Goal: Transaction & Acquisition: Purchase product/service

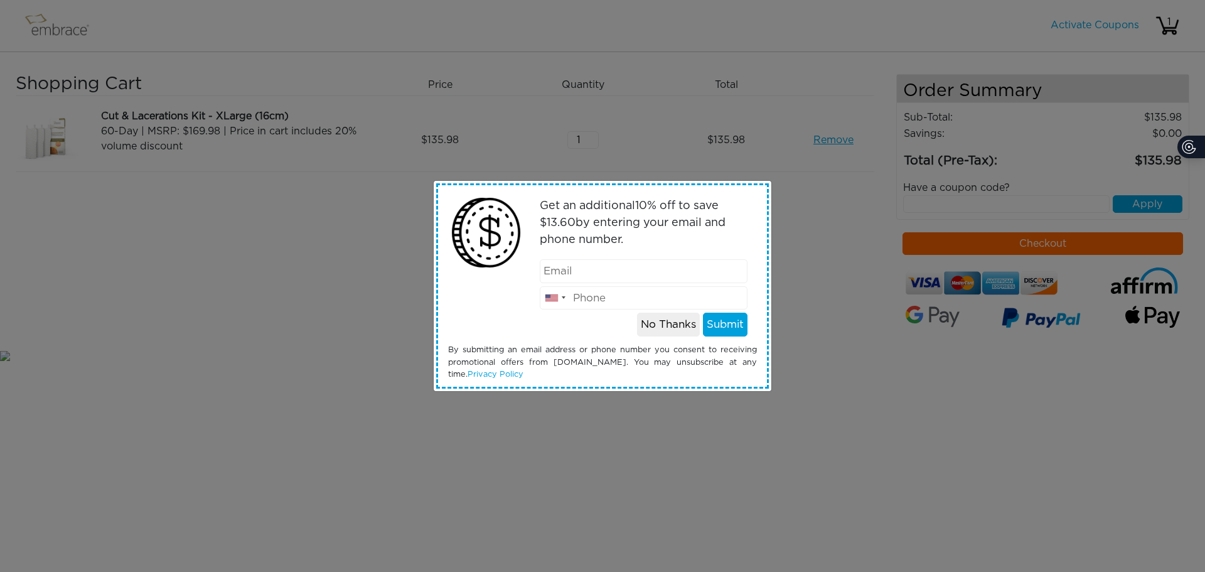
click at [597, 275] on input "email" at bounding box center [644, 271] width 208 height 24
type input "natali.zguy@gmail.com"
type input "8577069858"
click at [733, 321] on button "Submit" at bounding box center [725, 325] width 45 height 24
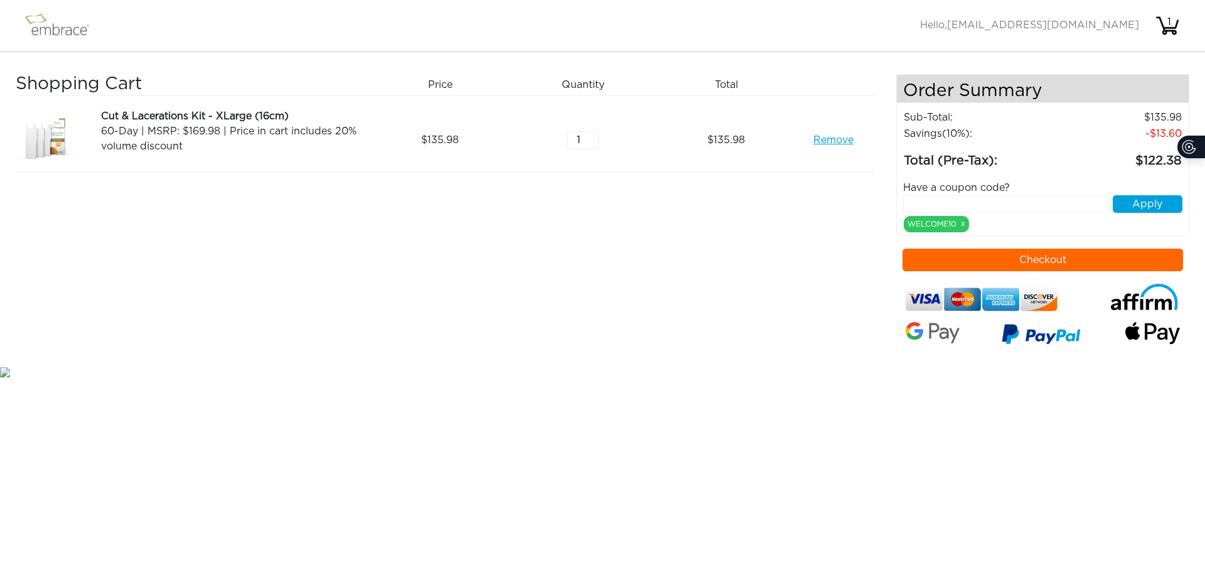
click at [951, 202] on input "text" at bounding box center [1006, 204] width 207 height 18
click at [1028, 204] on input "text" at bounding box center [1006, 204] width 207 height 18
click at [980, 200] on input "text" at bounding box center [1006, 204] width 207 height 18
click at [1023, 201] on input "text" at bounding box center [1006, 204] width 207 height 18
paste input "natali.zguy@gmail.com"
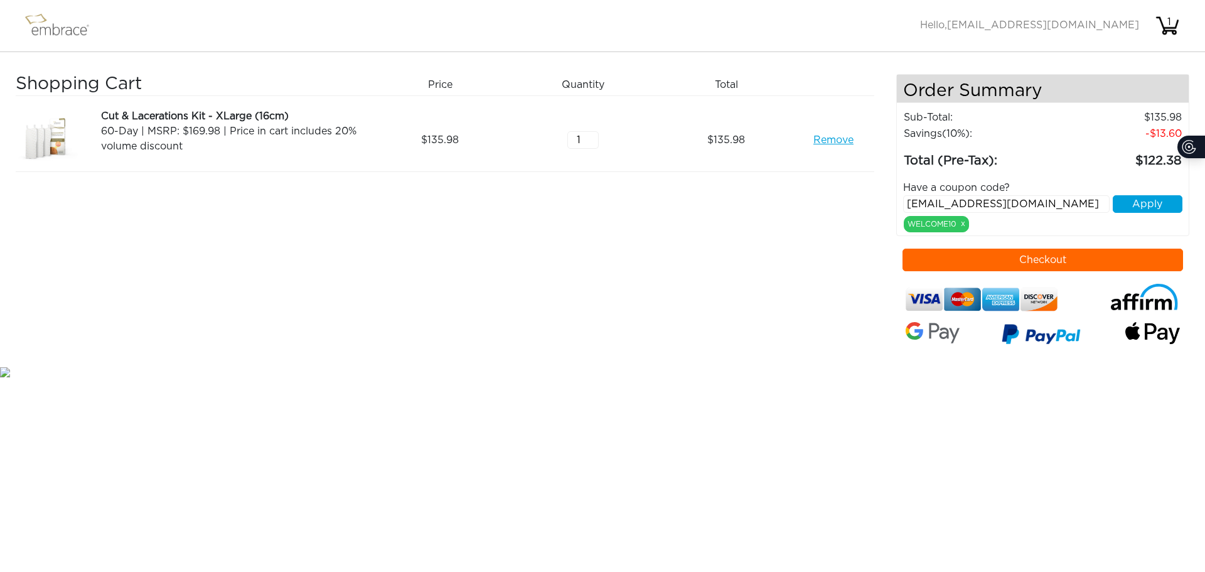
type input "natali.zguy@gmail.com"
click at [1144, 206] on button "Apply" at bounding box center [1148, 204] width 70 height 18
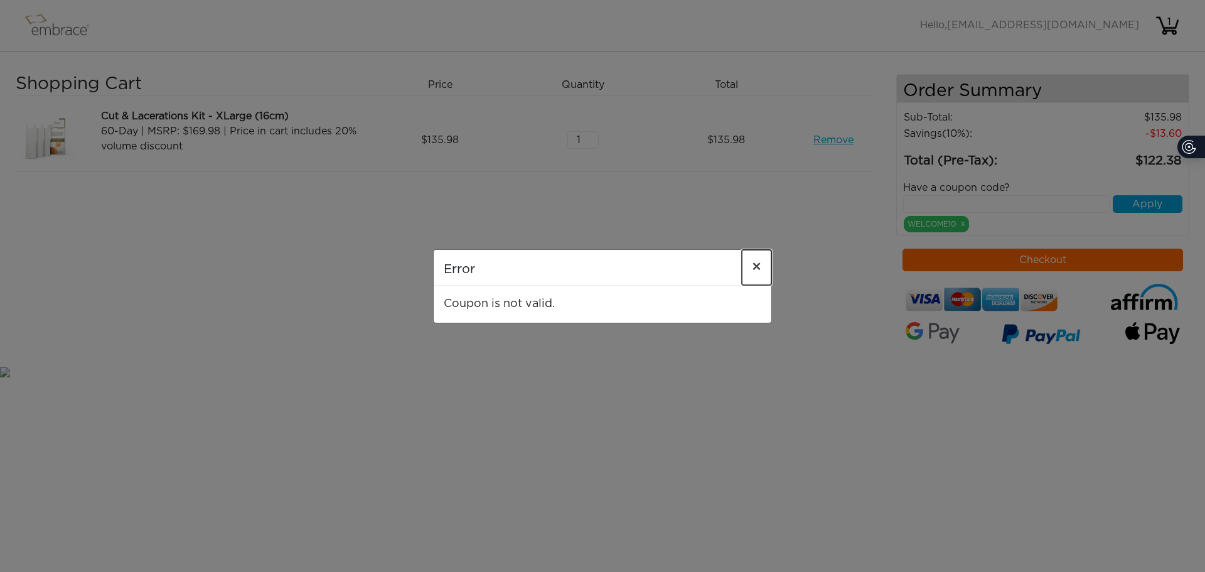
click at [759, 268] on span "×" at bounding box center [756, 267] width 9 height 15
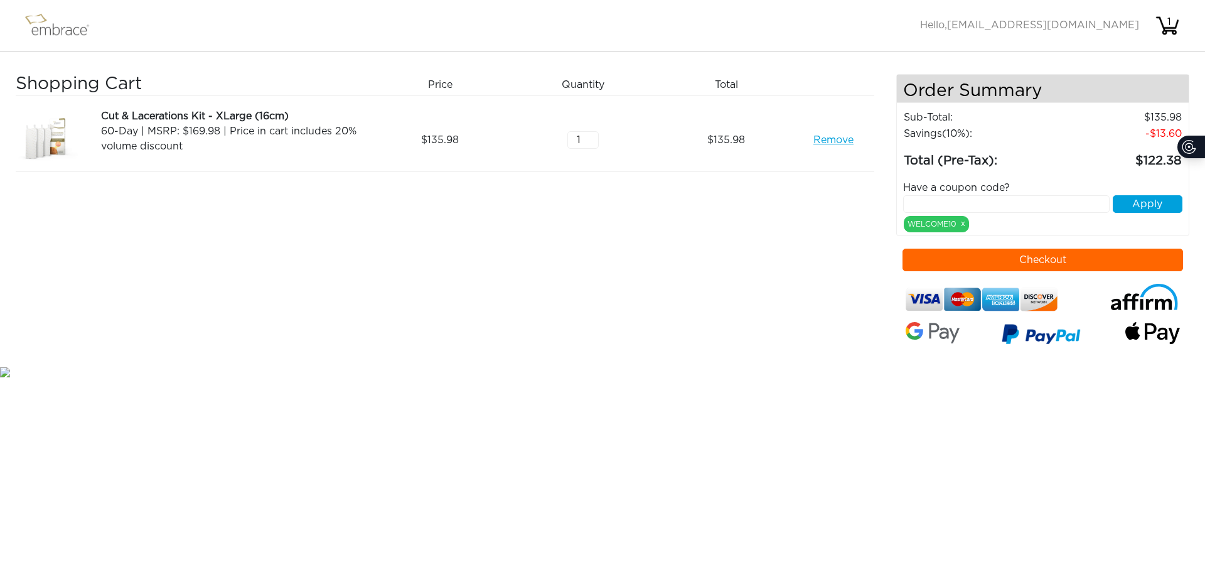
click at [1029, 200] on input "text" at bounding box center [1006, 204] width 207 height 18
click at [990, 212] on input "text" at bounding box center [1006, 204] width 207 height 18
click at [973, 207] on input "text" at bounding box center [1006, 204] width 207 height 18
click at [1009, 261] on button "Checkout" at bounding box center [1043, 260] width 281 height 23
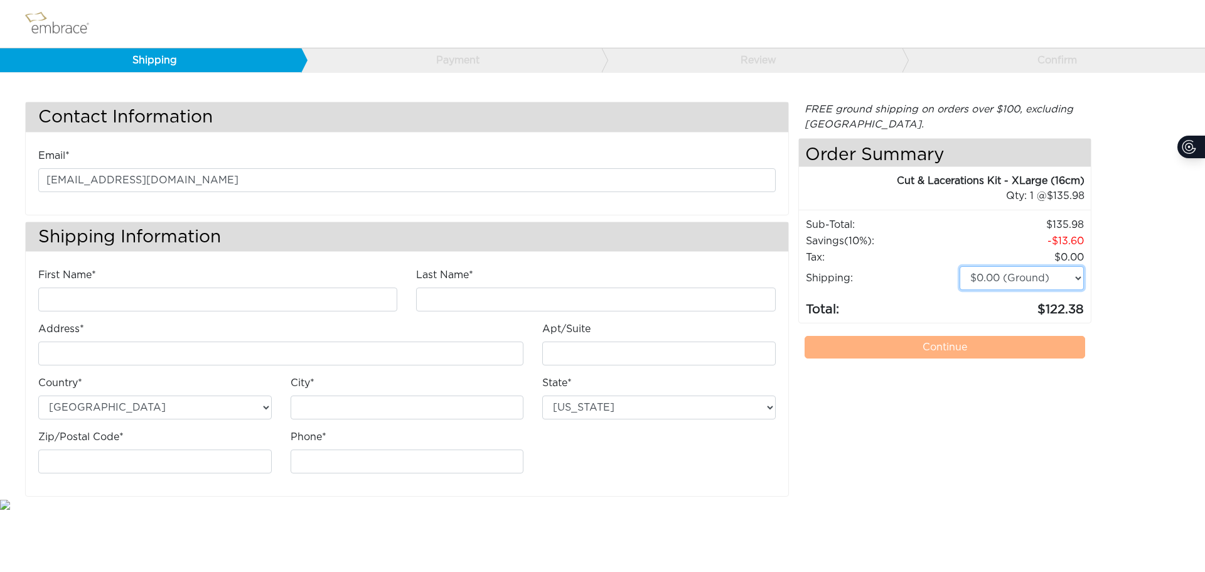
click at [1023, 277] on select "$0.00 (Ground) $15.00 (Express Saver) $20.00 (Two Day) $30.00 (Overnight)" at bounding box center [1022, 278] width 124 height 24
click at [133, 305] on input "First Name*" at bounding box center [217, 300] width 359 height 24
type input "[PERSON_NAME]"
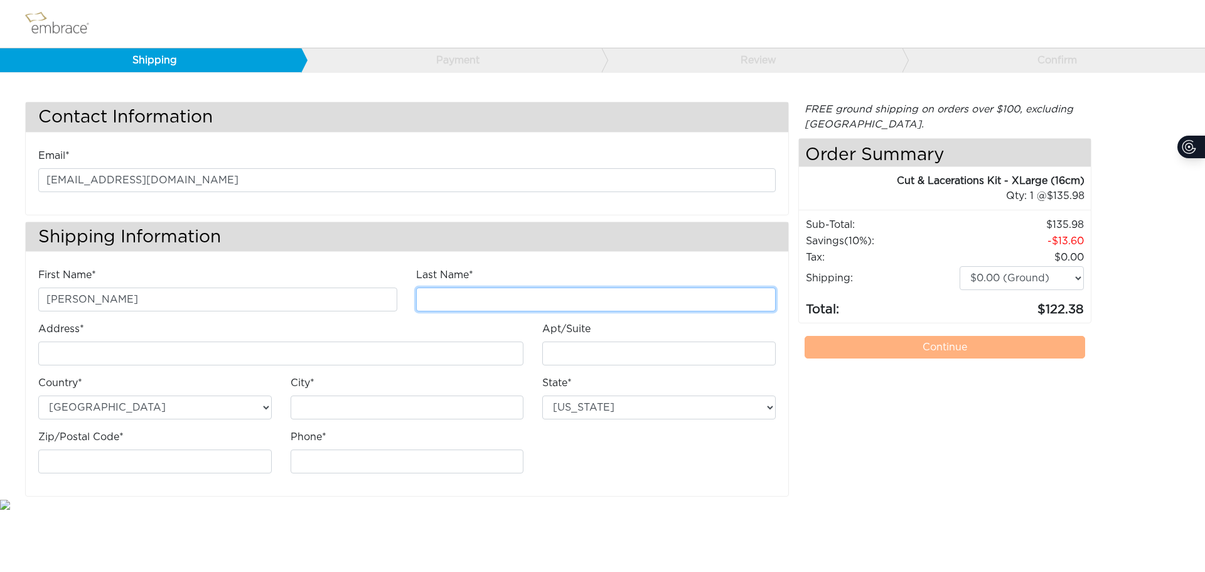
type input "GUY"
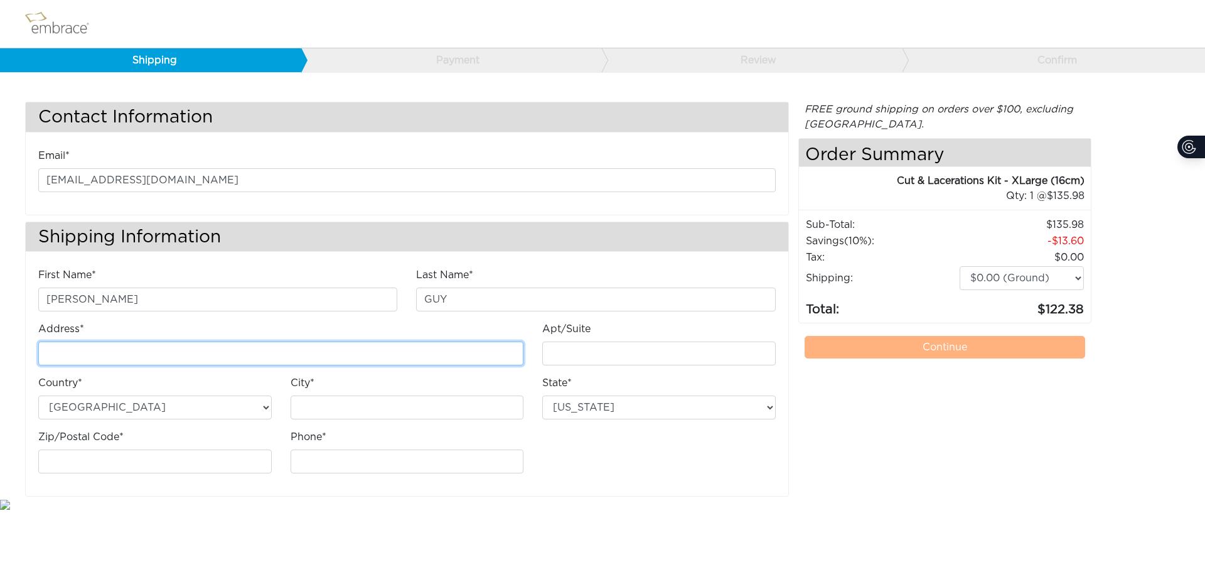
type input "[STREET_ADDRESS][PERSON_NAME]"
type input "APT 1611"
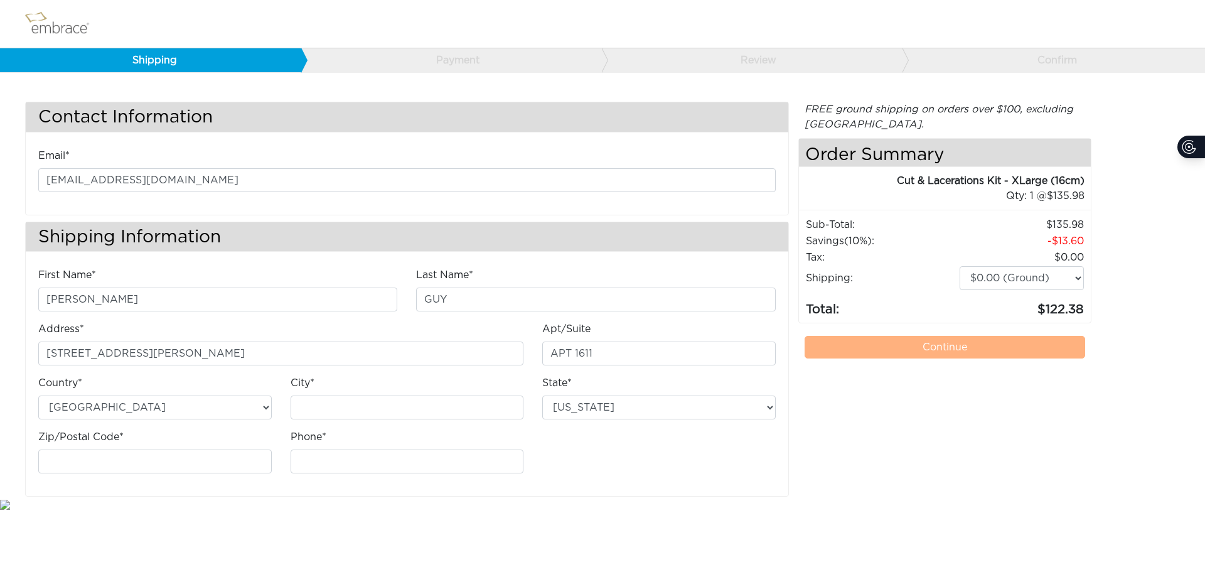
type input "Parkland"
select select "FL"
type input "33067"
type input "8577069858"
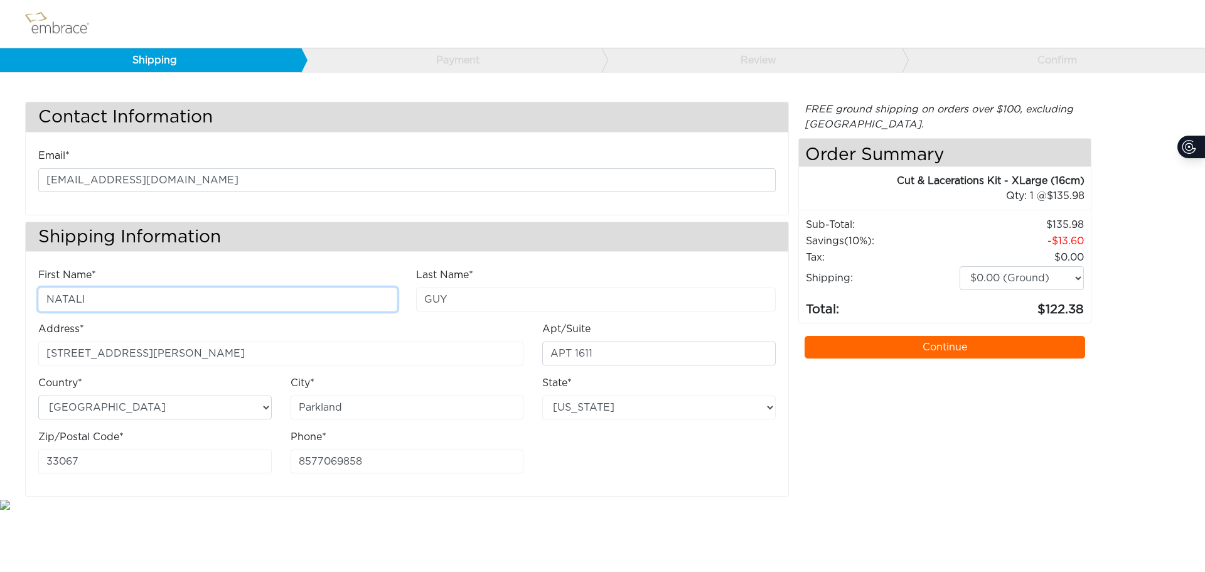
type input "NATALI"
click at [426, 306] on input "GUY" at bounding box center [595, 300] width 359 height 24
drag, startPoint x: 472, startPoint y: 299, endPoint x: 397, endPoint y: 315, distance: 76.2
click at [397, 315] on div "First Name* NATALI Last Name* ZALESIN GUY Address* 5851 Holmberg Road Apt/Suite" at bounding box center [407, 375] width 757 height 216
type input "GUY"
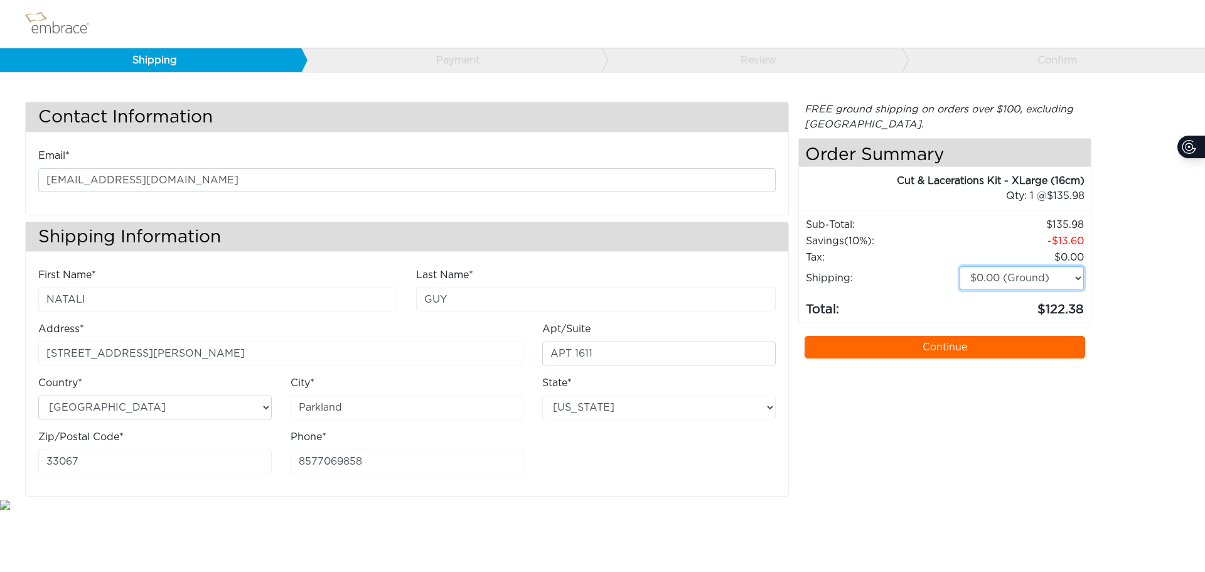
click at [1021, 269] on select "$0.00 (Ground) $15.00 (Express Saver) $20.00 (Two Day) $30.00 (Overnight)" at bounding box center [1022, 278] width 124 height 24
click at [1073, 278] on select "$0.00 (Ground) $15.00 (Express Saver) $20.00 (Two Day) $30.00 (Overnight)" at bounding box center [1022, 278] width 124 height 24
click at [1037, 288] on select "$0.00 (Ground) $15.00 (Express Saver) $20.00 (Two Day) $30.00 (Overnight)" at bounding box center [1022, 278] width 124 height 24
click at [960, 266] on select "$0.00 (Ground) $15.00 (Express Saver) $20.00 (Two Day) $30.00 (Overnight)" at bounding box center [1022, 278] width 124 height 24
click at [1071, 273] on select "$0.00 (Ground) $15.00 (Express Saver) $20.00 (Two Day) $30.00 (Overnight)" at bounding box center [1022, 278] width 124 height 24
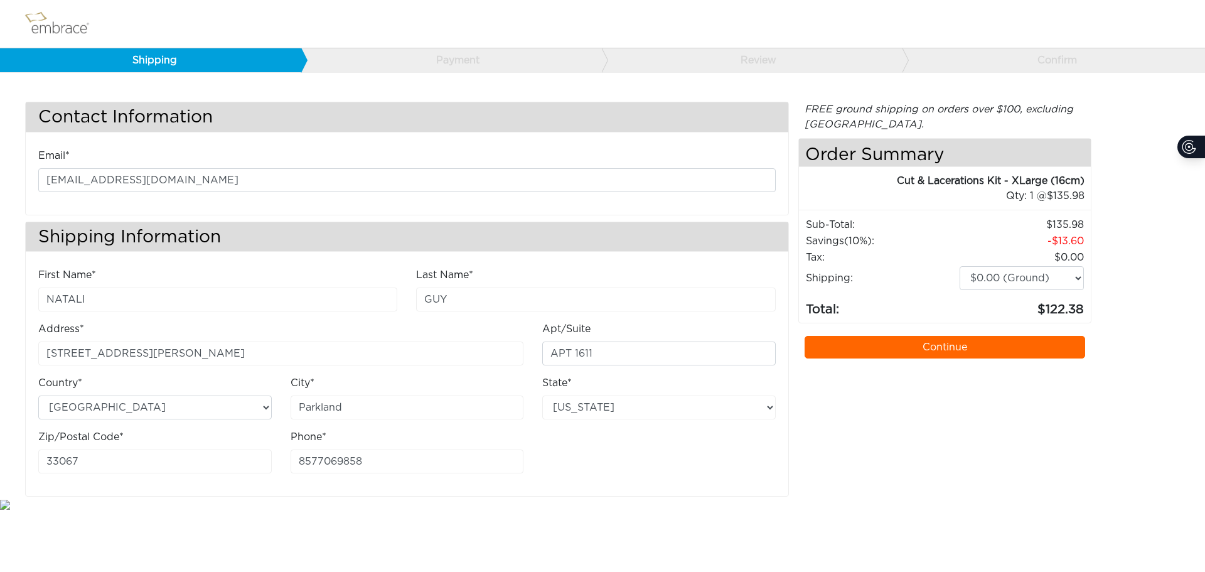
click at [323, 498] on body "Shipping Payment Review Confirm Contact Information Email* natali.zguy@gmail.co…" at bounding box center [602, 256] width 1205 height 512
click at [971, 347] on link "Continue" at bounding box center [945, 347] width 281 height 23
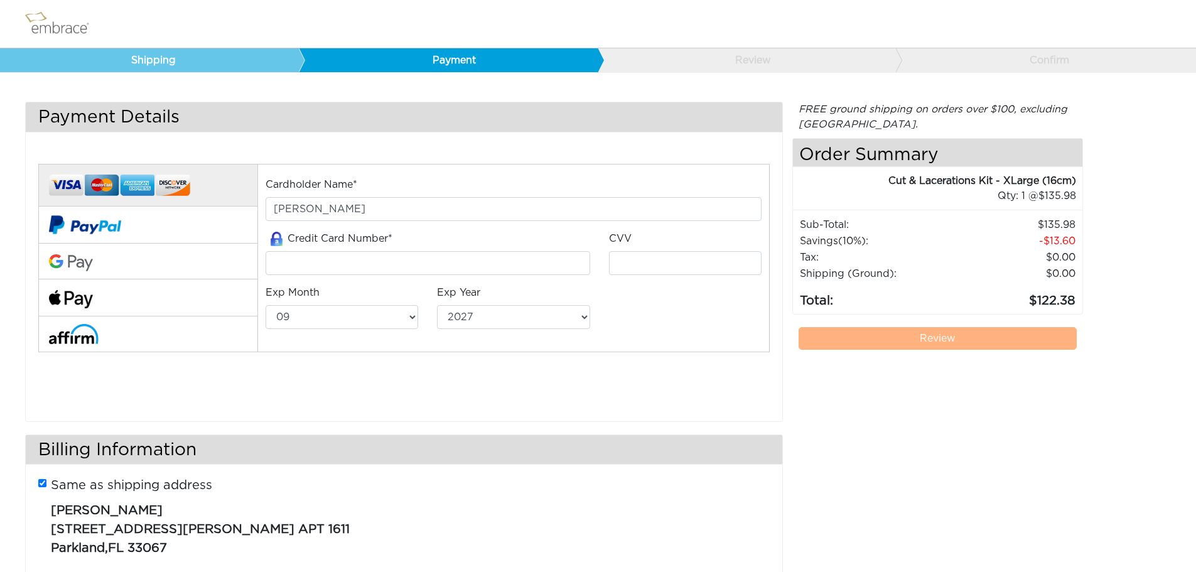
select select "9"
select select "2027"
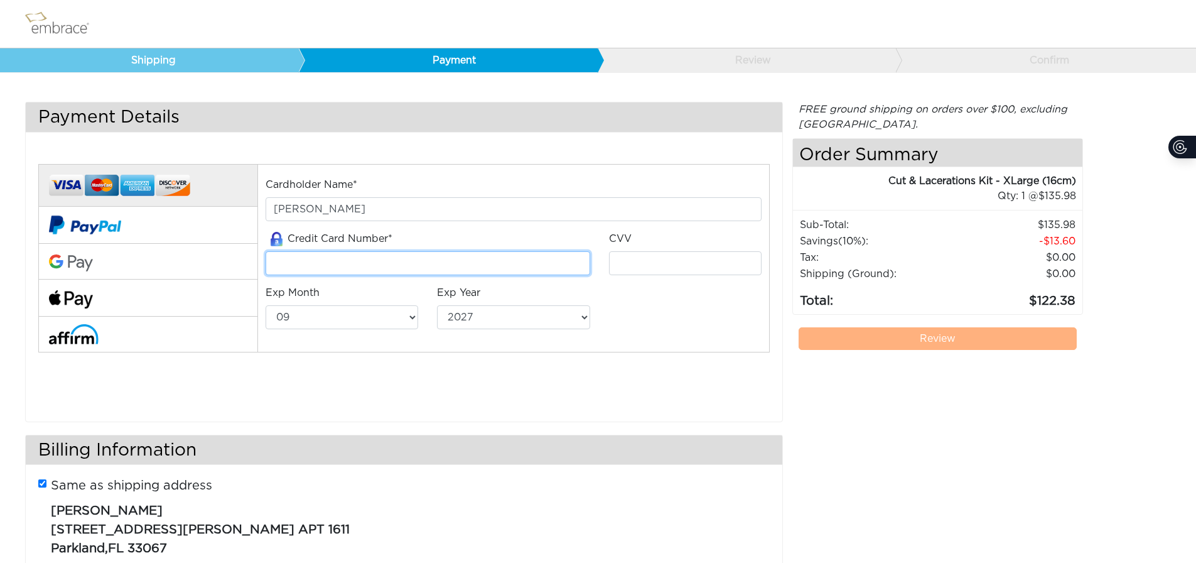
click at [328, 271] on input "tel" at bounding box center [428, 263] width 324 height 24
type input "4400665371296276"
type input "743"
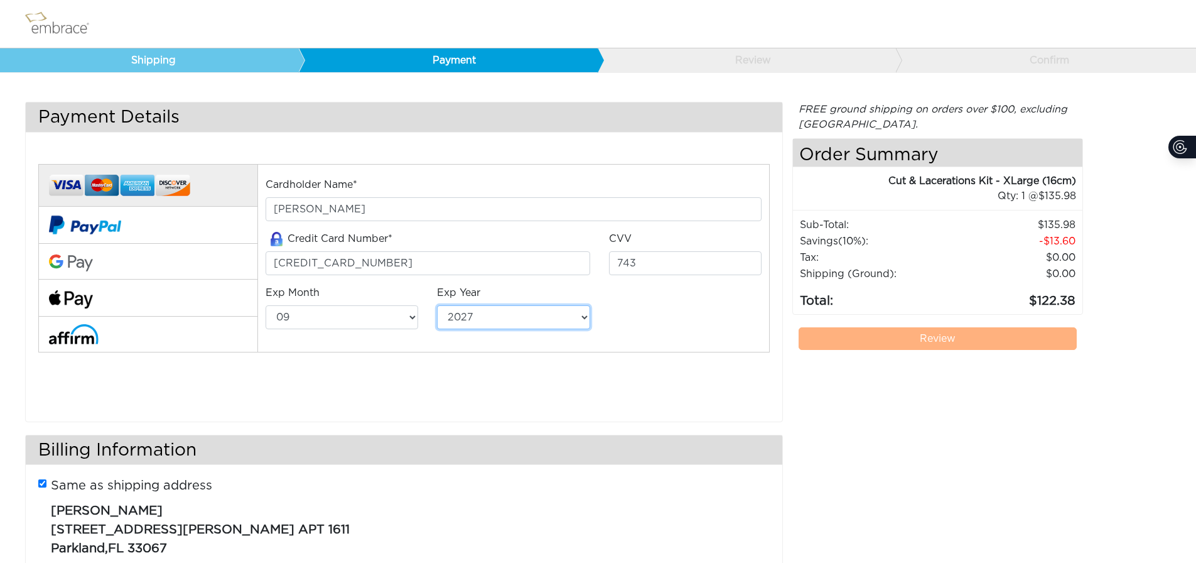
select select "2029"
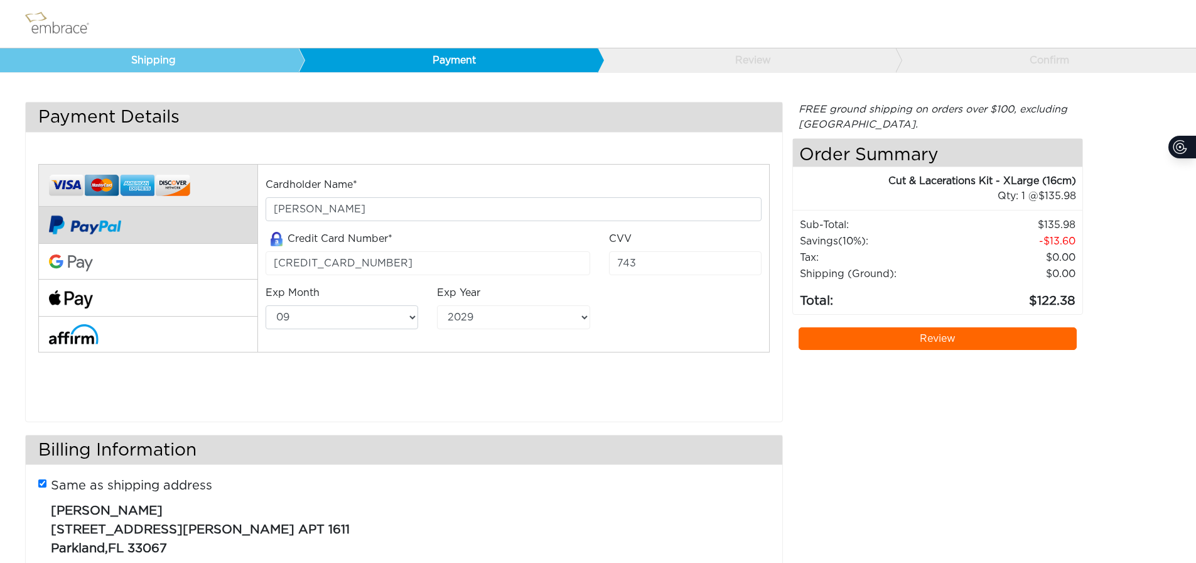
click at [159, 215] on button at bounding box center [147, 225] width 219 height 37
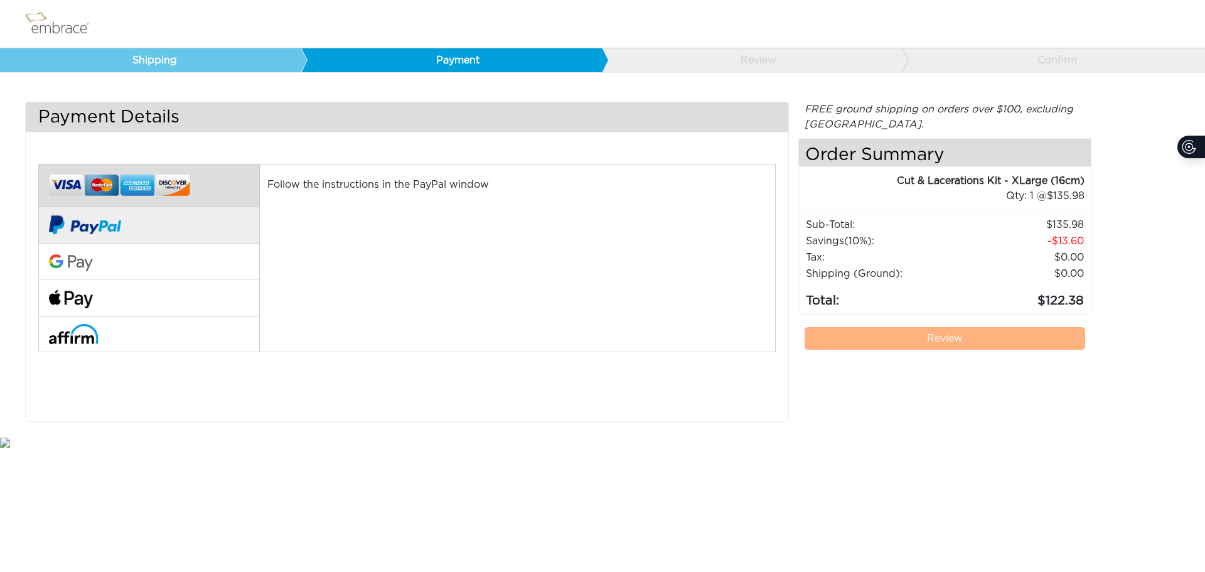
click at [169, 185] on img at bounding box center [119, 186] width 141 height 30
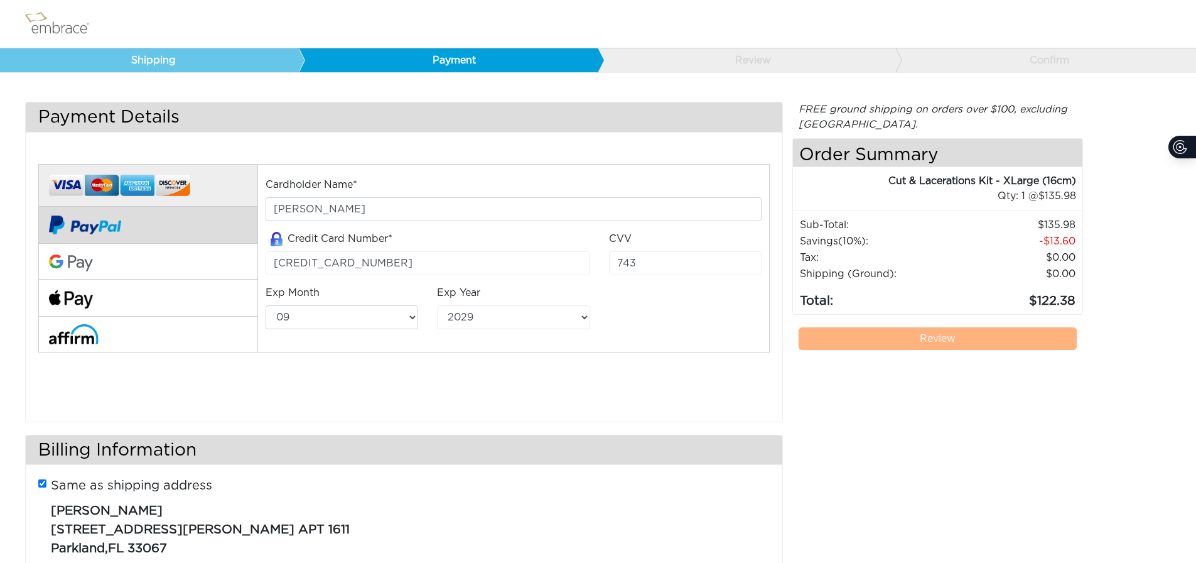
click at [173, 228] on button at bounding box center [147, 225] width 219 height 37
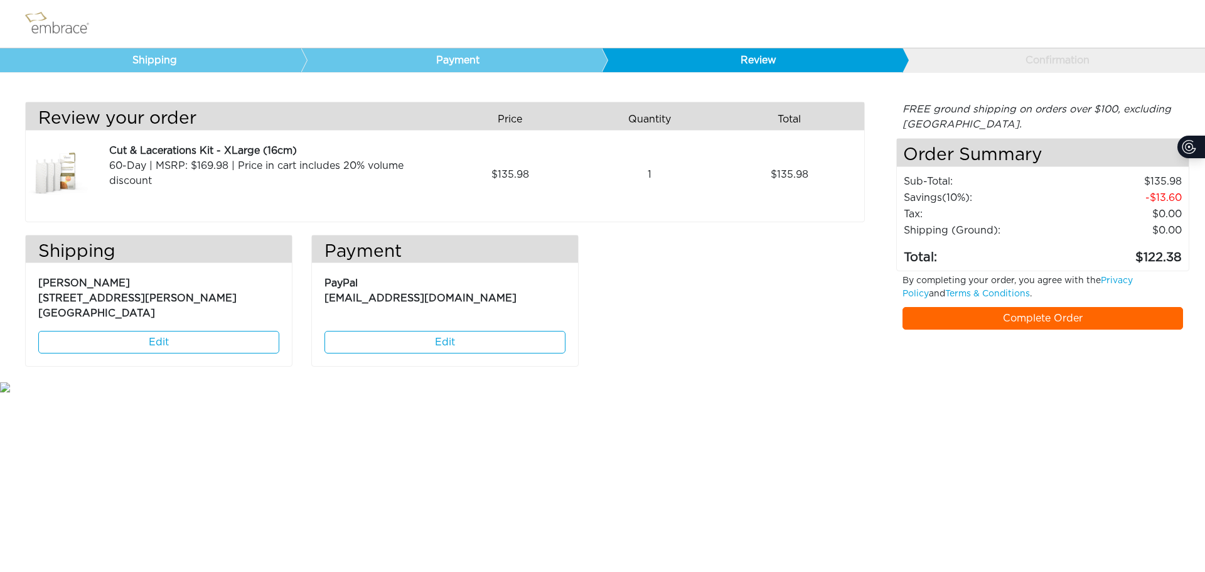
click at [355, 293] on span "[EMAIL_ADDRESS][DOMAIN_NAME]" at bounding box center [421, 298] width 192 height 10
click at [391, 338] on link "Edit" at bounding box center [445, 342] width 241 height 23
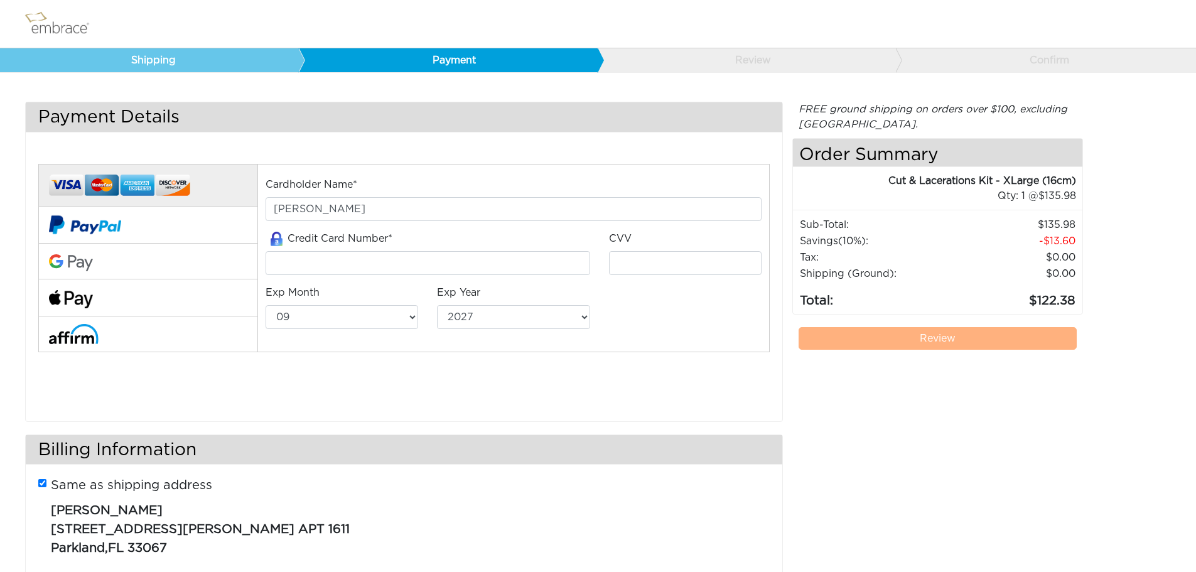
select select "9"
select select "2027"
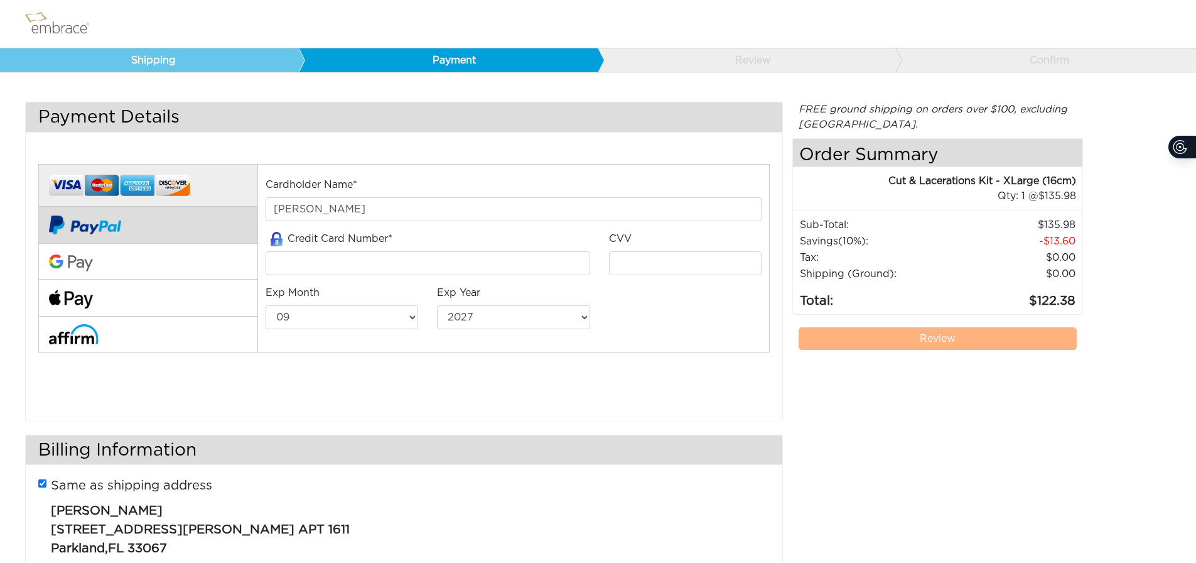
click at [113, 221] on img at bounding box center [85, 225] width 72 height 36
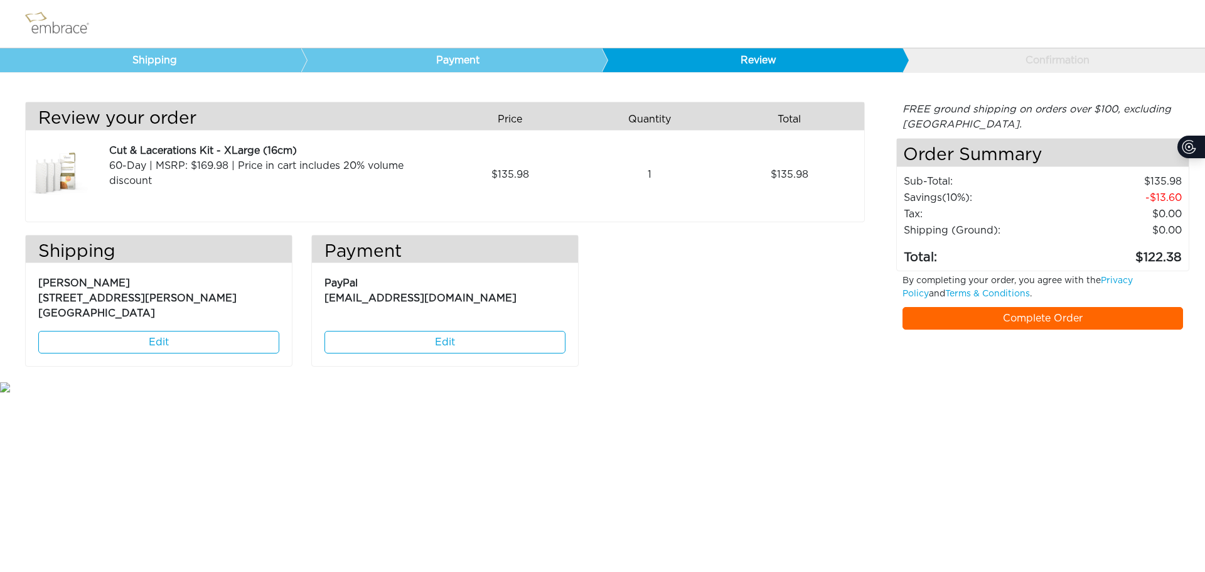
click at [446, 338] on link "Edit" at bounding box center [445, 342] width 241 height 23
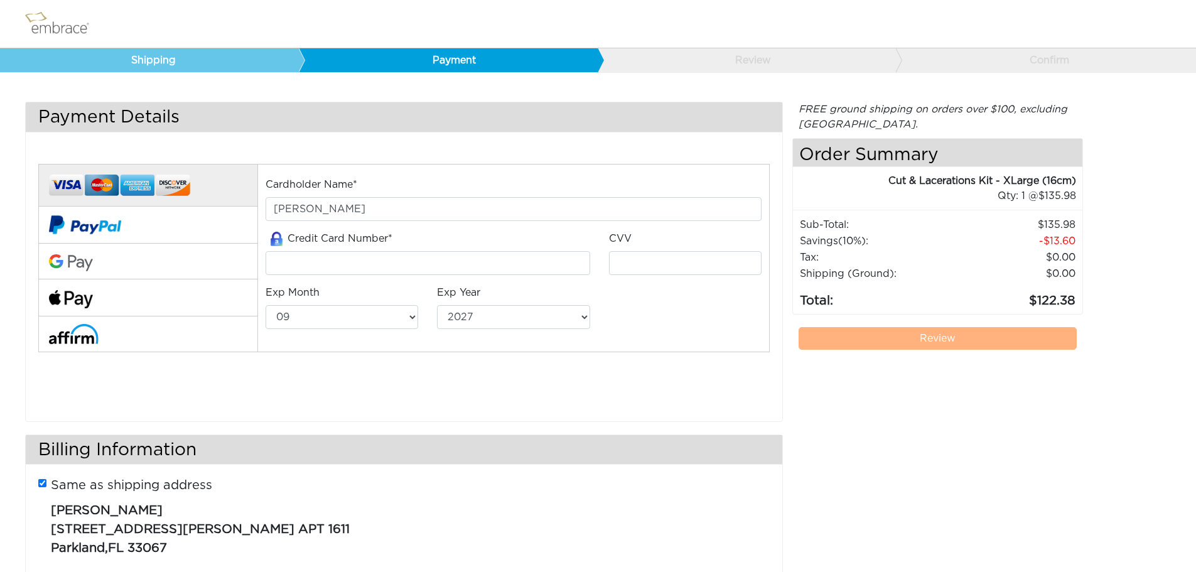
select select "9"
select select "2027"
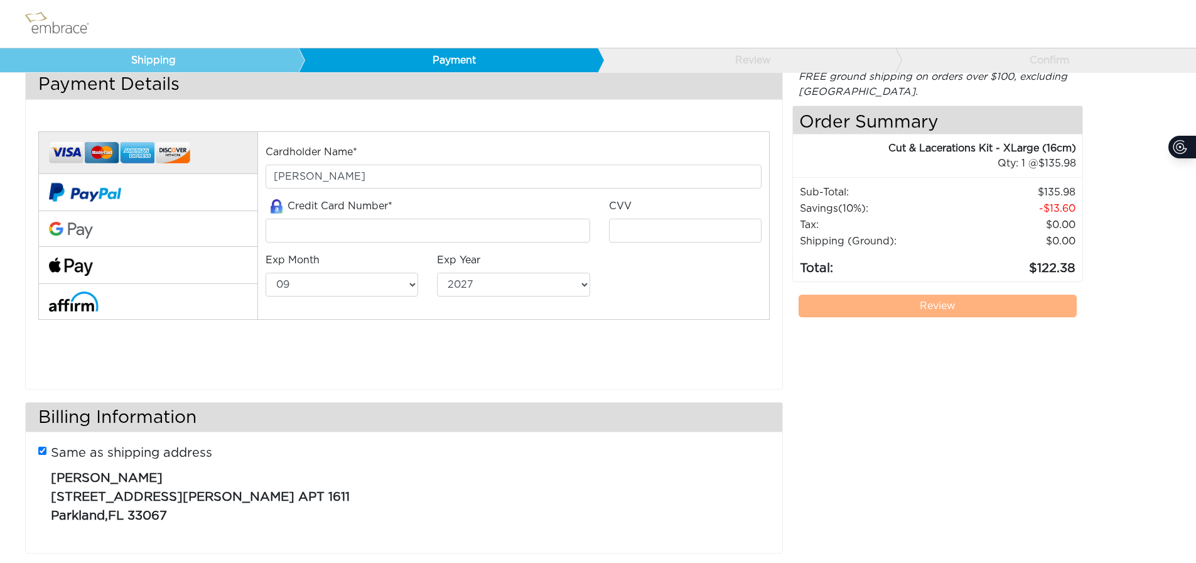
scroll to position [51, 0]
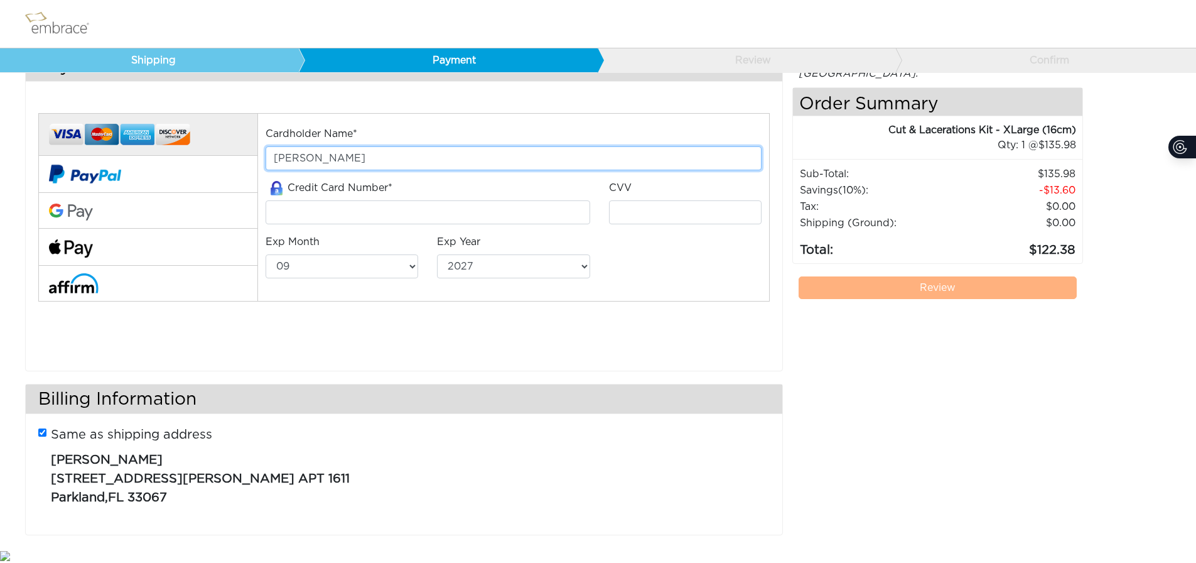
click at [398, 153] on input "NATALI GUY" at bounding box center [513, 158] width 495 height 24
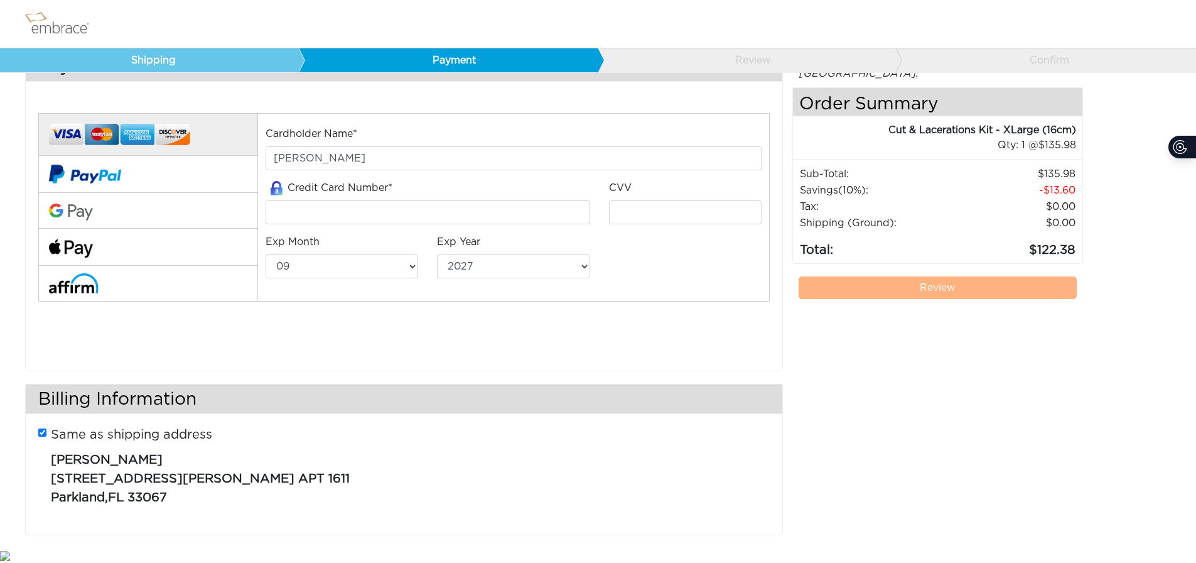
click at [197, 124] on button at bounding box center [147, 135] width 219 height 43
click at [419, 132] on div "Cardholder Name* NATALI GUY" at bounding box center [513, 148] width 495 height 44
click at [409, 205] on input "tel" at bounding box center [428, 212] width 324 height 24
type input "4400665371296276"
type input "743"
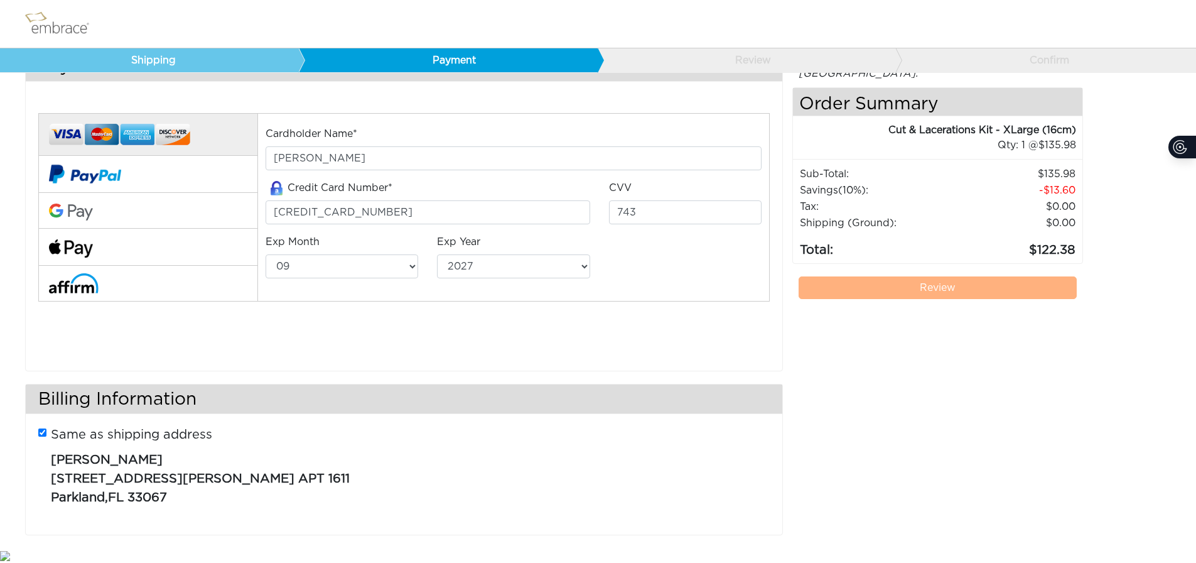
select select "2029"
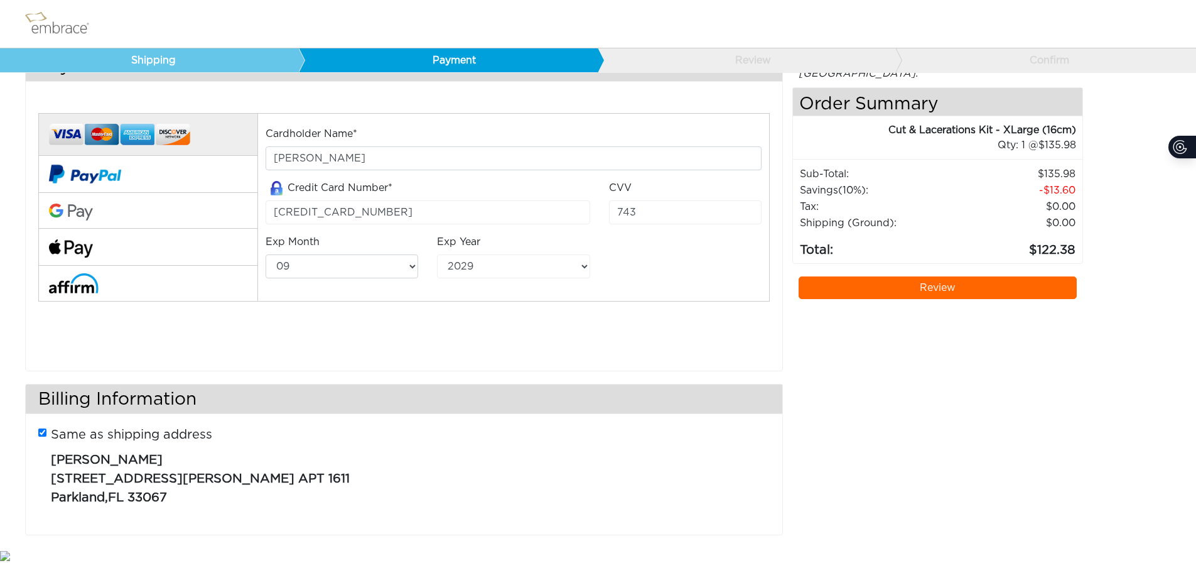
click at [513, 333] on div "Cardholder Name* NATALI GUY Credit Card Number* 4400665371296276 CVV 743 Exp Mo…" at bounding box center [404, 224] width 750 height 254
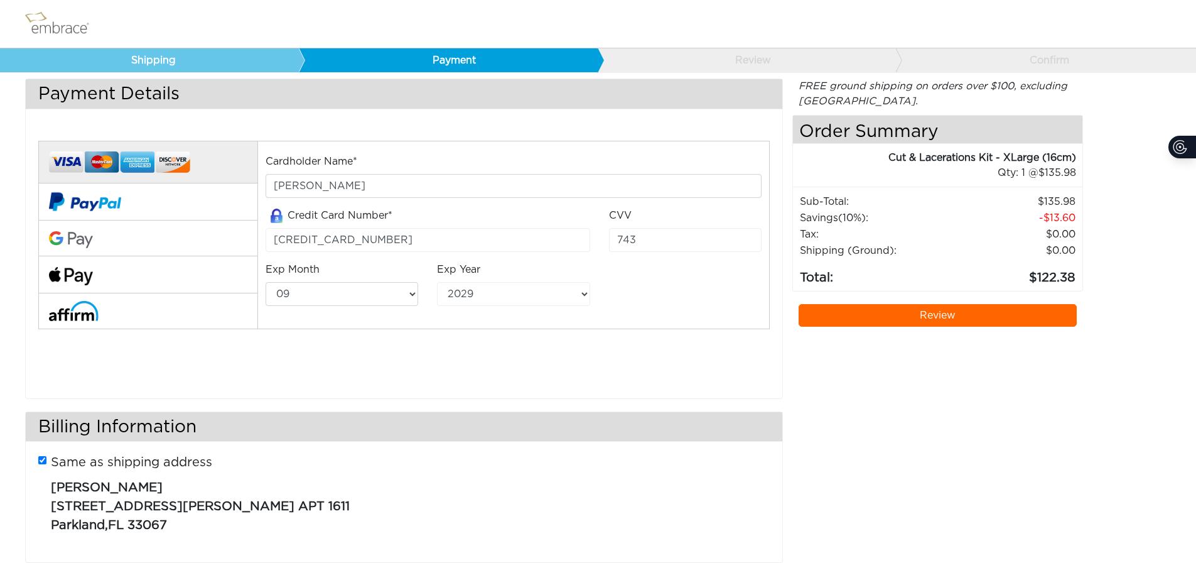
scroll to position [0, 0]
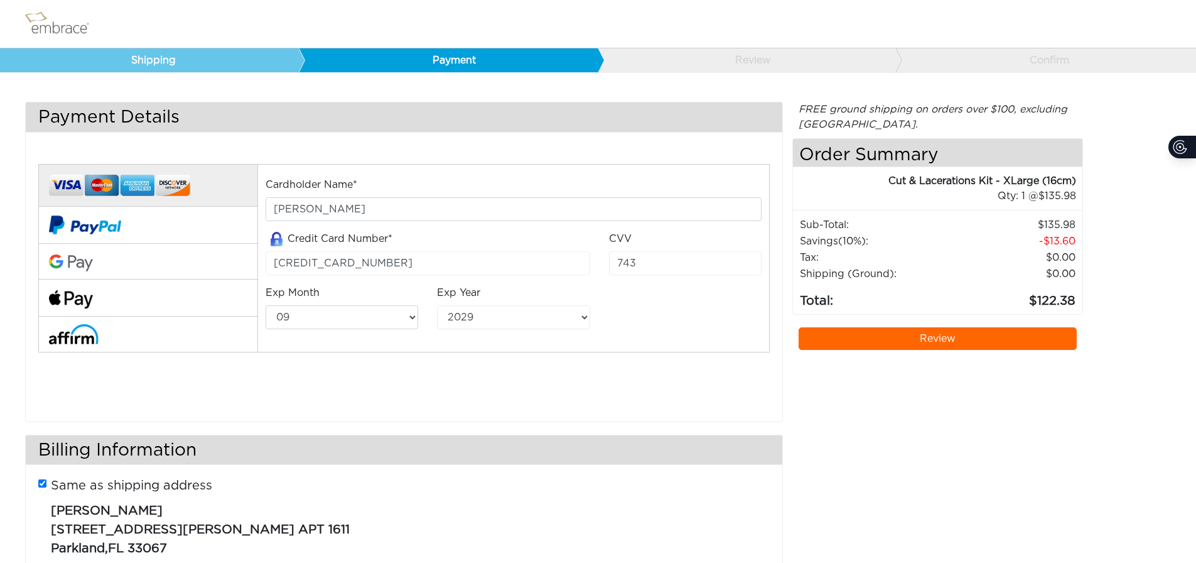
click at [682, 305] on div "Cardholder Name* NATALI GUY Credit Card Number* 4400665371296276 CVV 743 Exp Mo…" at bounding box center [513, 258] width 514 height 163
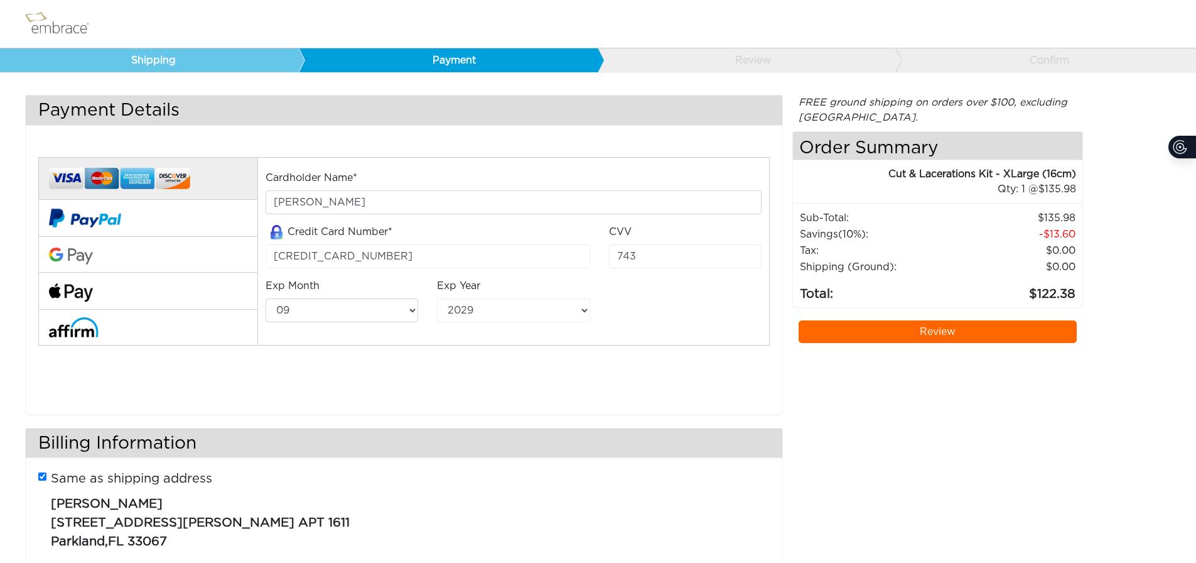
scroll to position [51, 0]
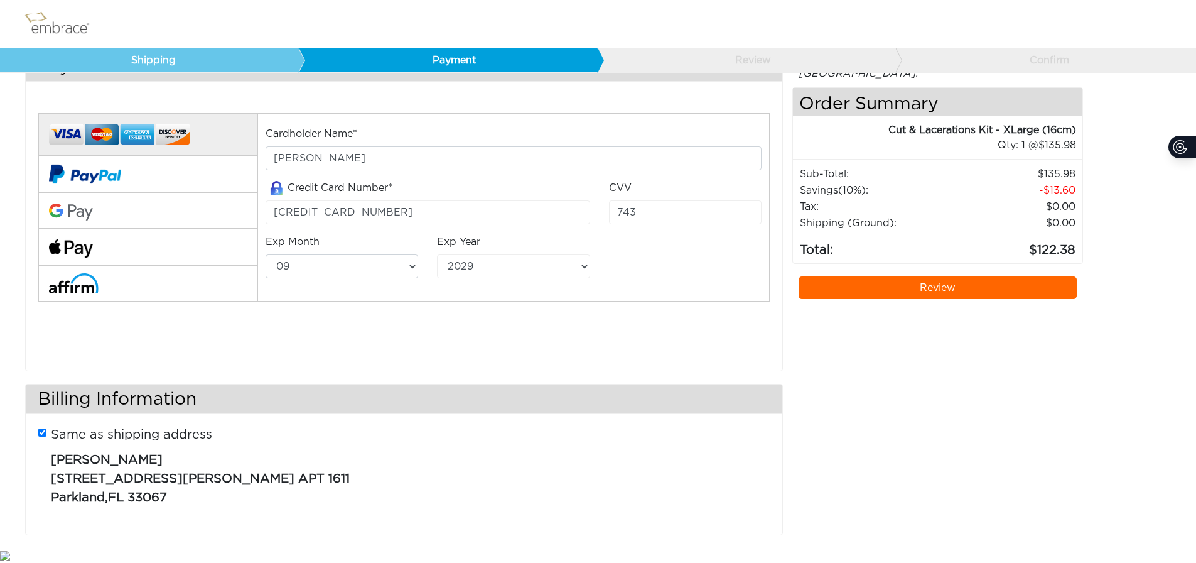
click at [981, 296] on link "Review" at bounding box center [938, 287] width 279 height 23
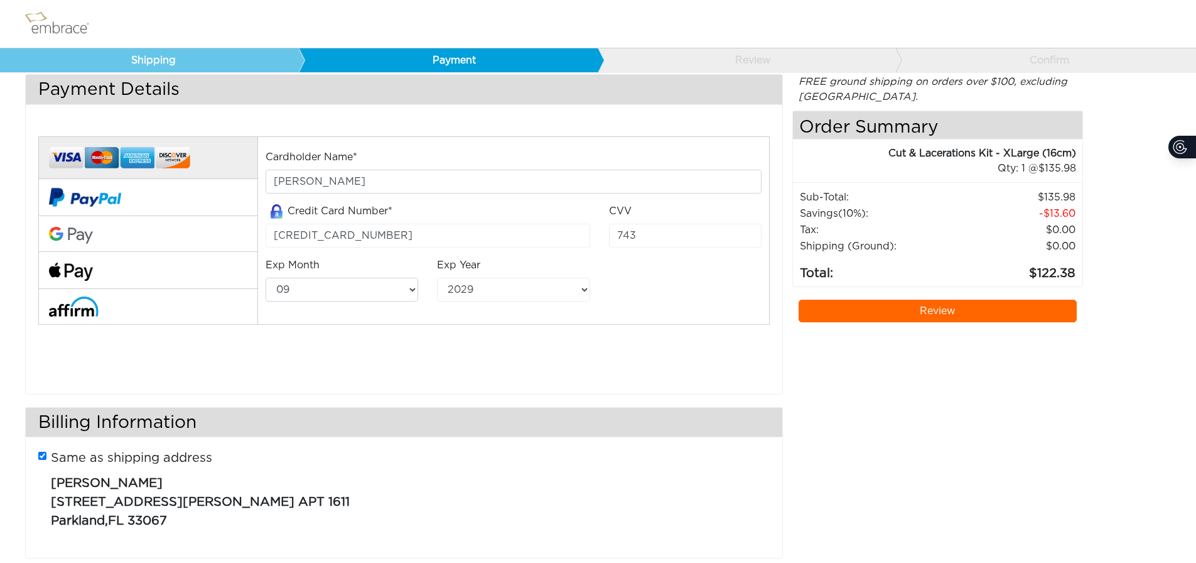
scroll to position [51, 0]
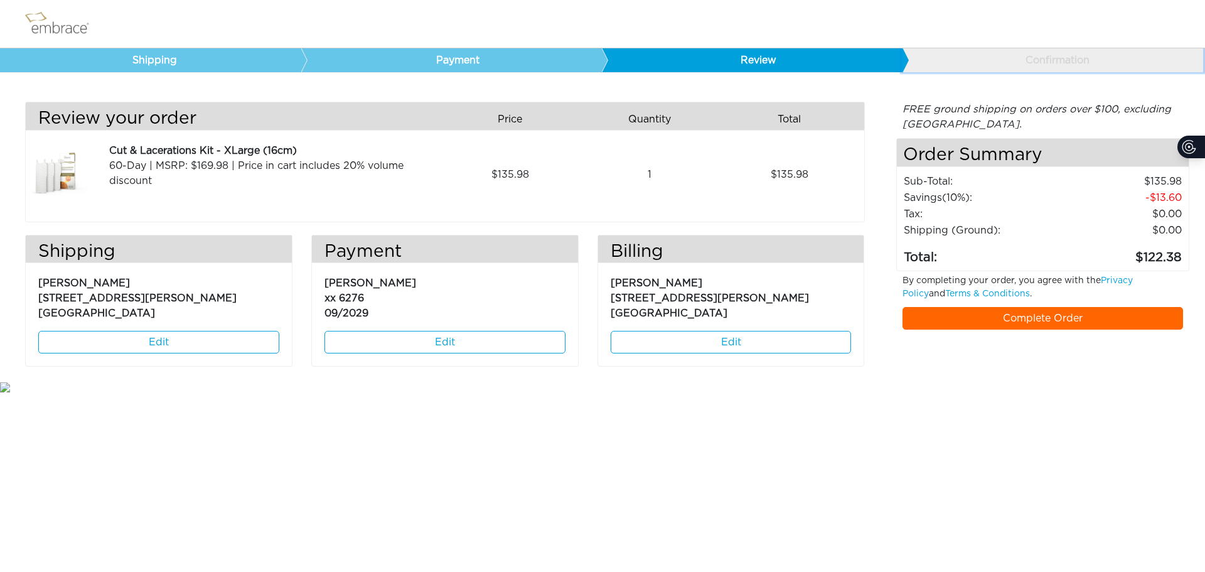
click at [986, 50] on link "Confirmation" at bounding box center [1052, 60] width 301 height 24
click at [1119, 322] on link "Complete Order" at bounding box center [1043, 318] width 281 height 23
